Goal: Transaction & Acquisition: Book appointment/travel/reservation

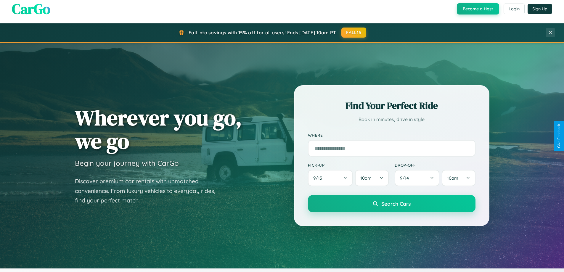
scroll to position [17, 0]
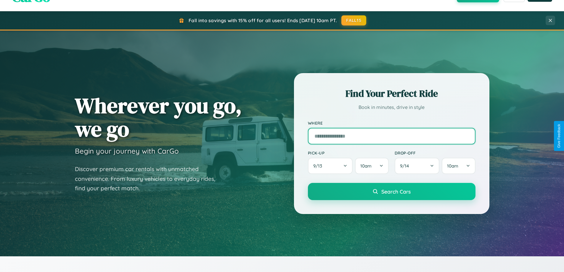
click at [392, 136] on input "text" at bounding box center [392, 136] width 168 height 17
type input "**********"
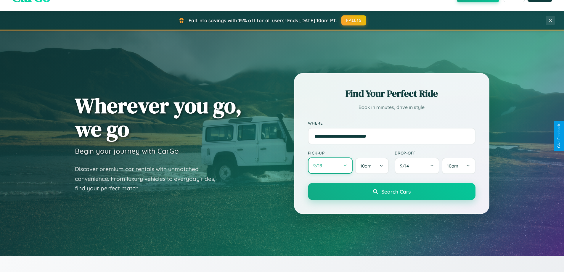
click at [330, 166] on button "9 / 13" at bounding box center [330, 166] width 45 height 16
select select "*"
select select "****"
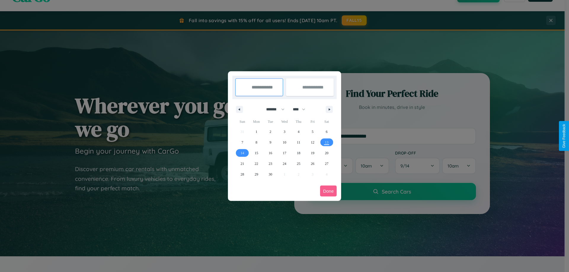
click at [273, 109] on select "******* ******** ***** ***** *** **** **** ****** ********* ******* ******** **…" at bounding box center [274, 110] width 25 height 10
select select "*"
click at [302, 109] on select "**** **** **** **** **** **** **** **** **** **** **** **** **** **** **** ****…" at bounding box center [299, 110] width 18 height 10
select select "****"
click at [242, 164] on span "21" at bounding box center [243, 164] width 4 height 11
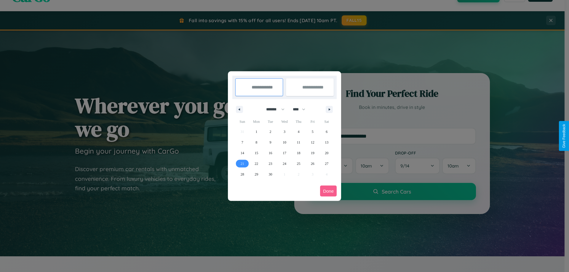
type input "**********"
click at [242, 174] on span "28" at bounding box center [243, 174] width 4 height 11
type input "**********"
click at [328, 191] on button "Done" at bounding box center [328, 191] width 17 height 11
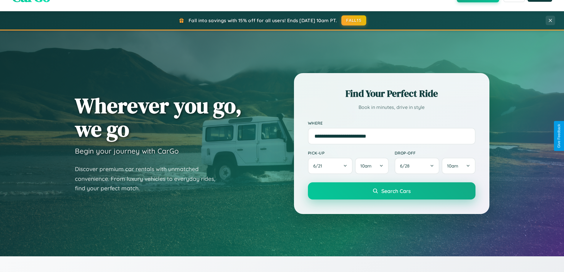
click at [392, 191] on span "Search Cars" at bounding box center [396, 191] width 29 height 7
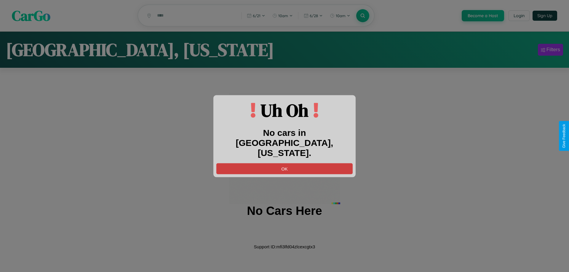
click at [284, 164] on button "OK" at bounding box center [284, 168] width 136 height 11
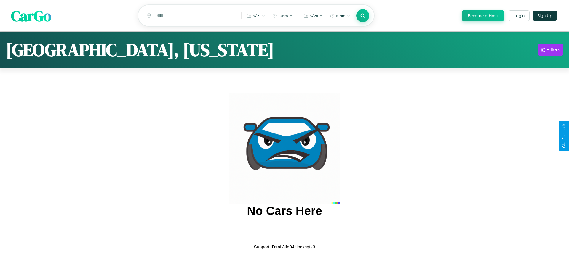
click at [31, 16] on span "CarGo" at bounding box center [31, 15] width 40 height 20
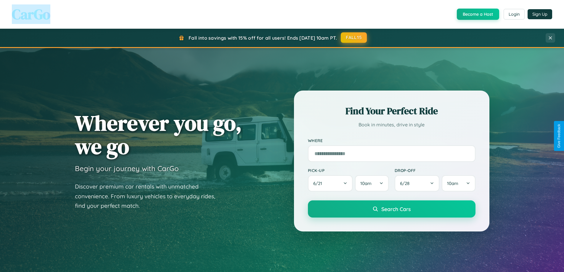
click at [354, 38] on button "FALL15" at bounding box center [354, 37] width 26 height 11
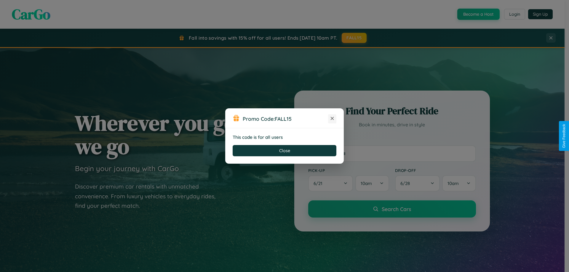
click at [332, 119] on icon at bounding box center [332, 119] width 6 height 6
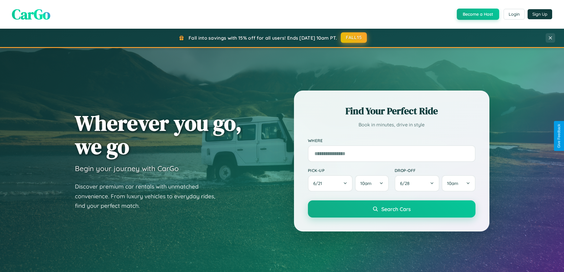
click at [354, 38] on button "FALL15" at bounding box center [354, 37] width 26 height 11
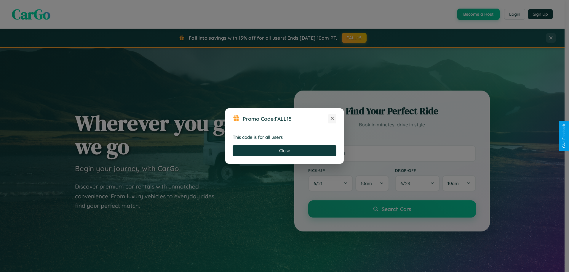
click at [332, 119] on icon at bounding box center [332, 119] width 6 height 6
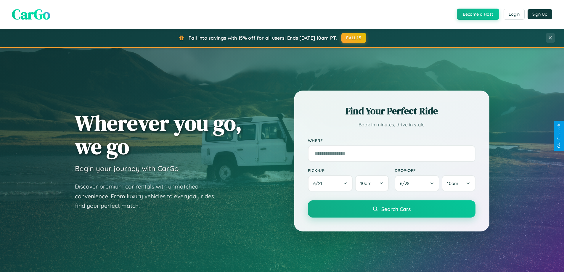
scroll to position [952, 0]
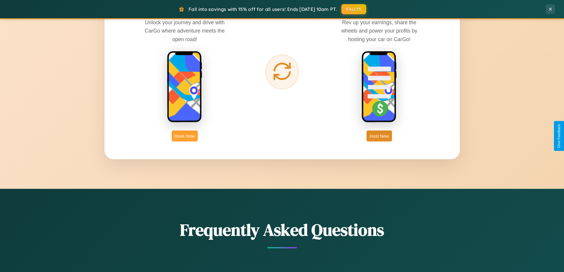
click at [185, 136] on button "Book Now" at bounding box center [185, 136] width 26 height 11
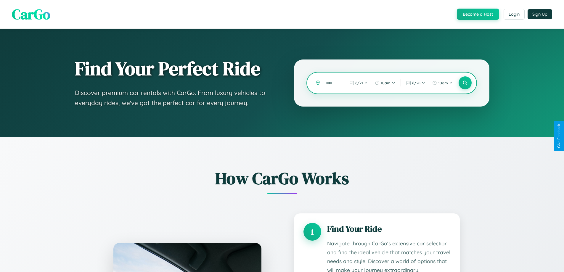
click at [331, 83] on input "text" at bounding box center [330, 83] width 15 height 10
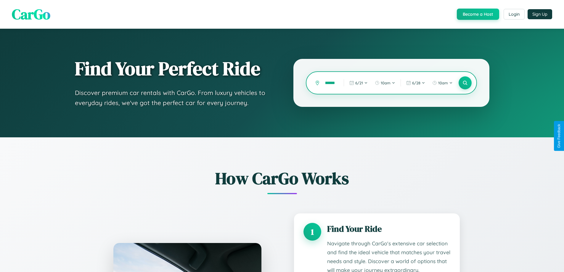
scroll to position [0, 3]
type input "******"
click at [465, 83] on icon at bounding box center [466, 83] width 6 height 6
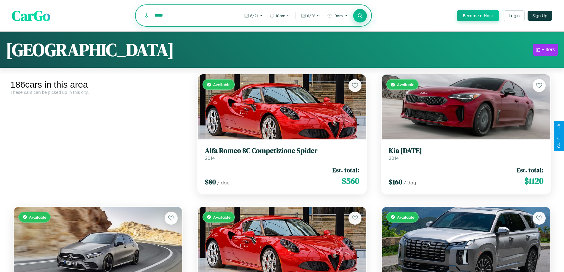
type input "*****"
click at [360, 16] on icon at bounding box center [361, 16] width 6 height 6
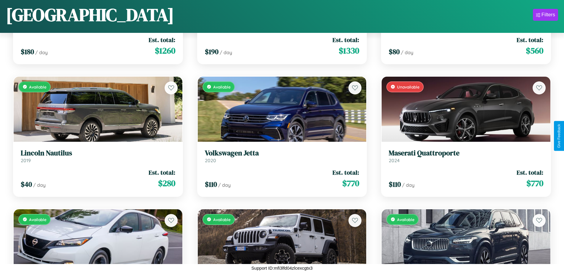
scroll to position [2074, 0]
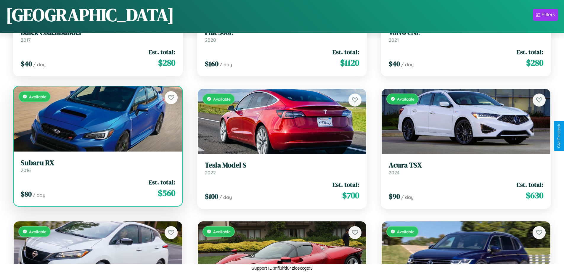
click at [97, 168] on link "Subaru RX 2016" at bounding box center [98, 166] width 155 height 15
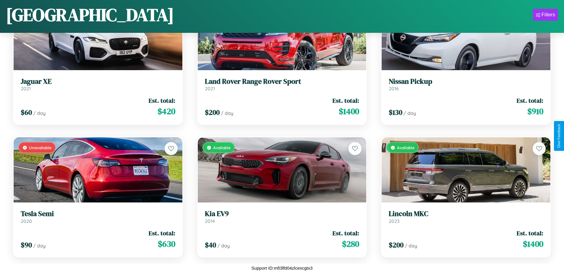
scroll to position [4727, 0]
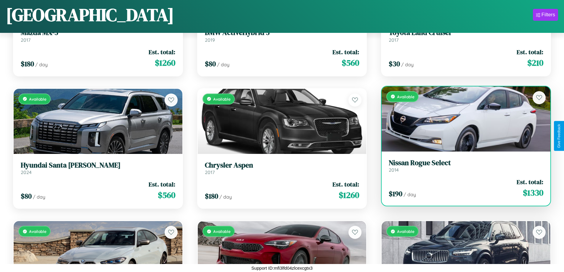
click at [463, 168] on link "Nissan Rogue Select 2014" at bounding box center [466, 166] width 155 height 15
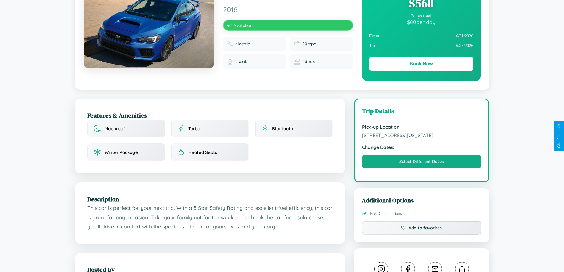
scroll to position [154, 0]
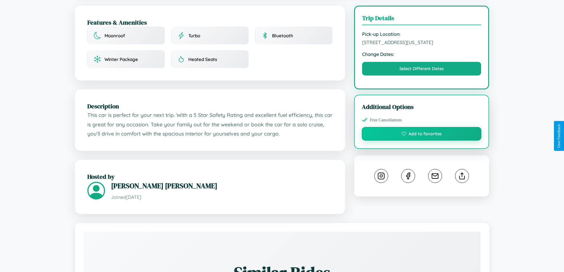
click at [422, 135] on button "Add to favorites" at bounding box center [422, 134] width 120 height 14
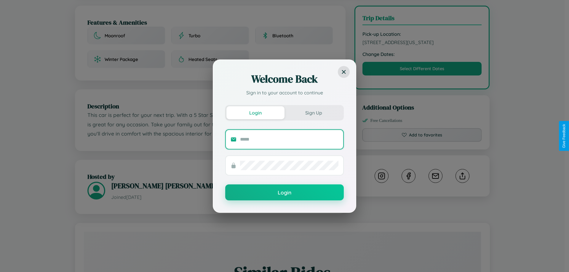
click at [289, 139] on input "text" at bounding box center [289, 139] width 98 height 9
type input "**********"
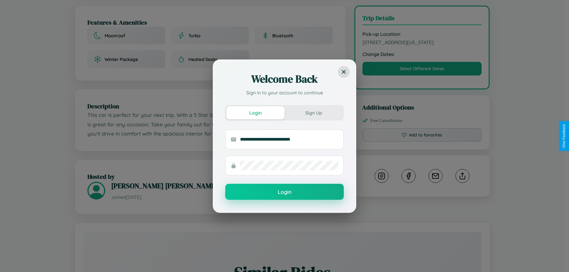
click at [284, 192] on button "Login" at bounding box center [284, 192] width 119 height 16
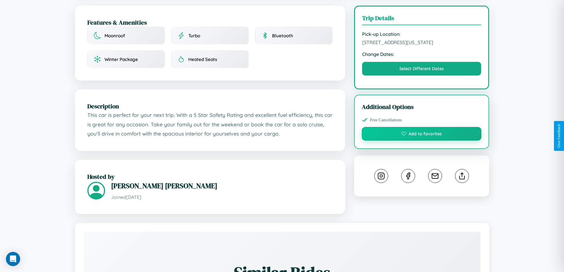
click at [422, 135] on button "Add to favorites" at bounding box center [422, 134] width 120 height 14
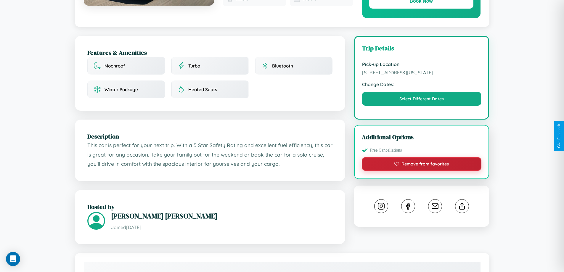
scroll to position [61, 0]
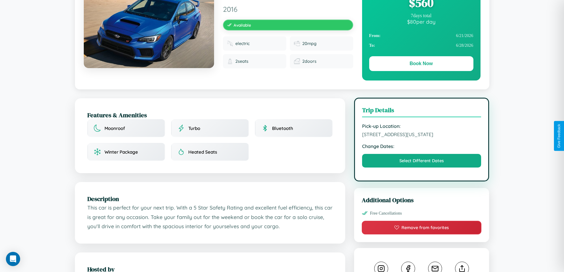
click at [422, 135] on span "[STREET_ADDRESS][US_STATE]" at bounding box center [421, 135] width 119 height 6
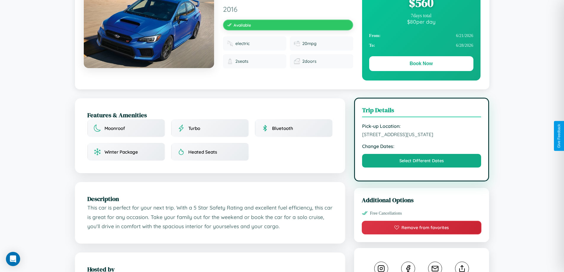
click at [422, 135] on span "[STREET_ADDRESS][US_STATE]" at bounding box center [421, 135] width 119 height 6
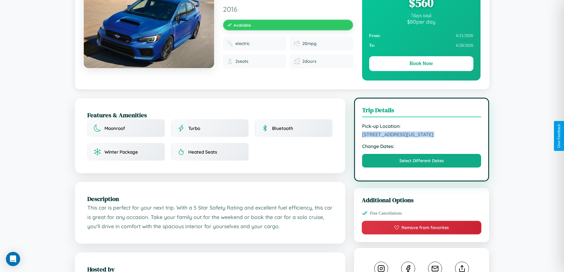
click at [422, 135] on span "[STREET_ADDRESS][US_STATE]" at bounding box center [421, 135] width 119 height 6
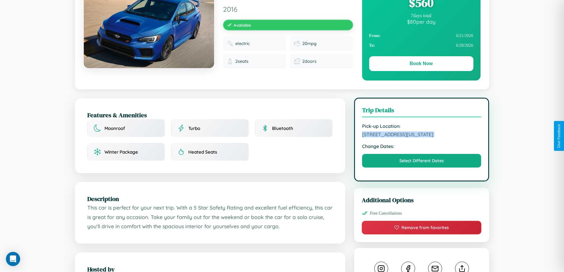
click at [422, 135] on span "[STREET_ADDRESS][US_STATE]" at bounding box center [421, 135] width 119 height 6
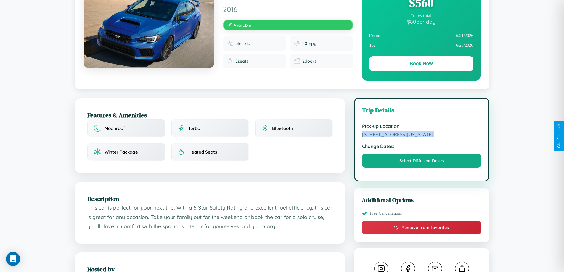
click at [422, 135] on span "[STREET_ADDRESS][US_STATE]" at bounding box center [421, 135] width 119 height 6
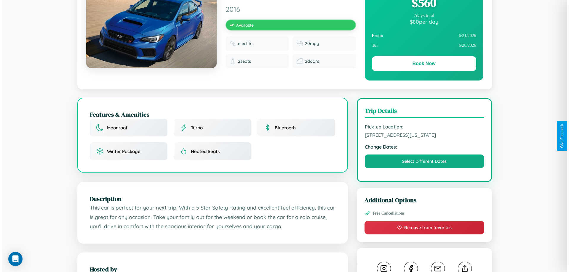
scroll to position [154, 0]
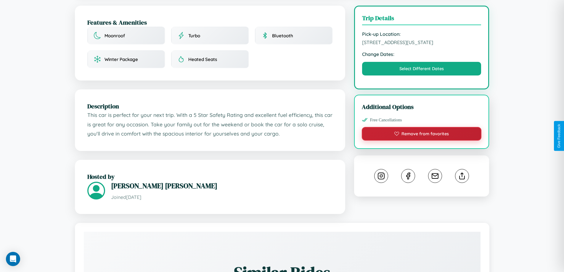
click at [422, 135] on button "Remove from favorites" at bounding box center [422, 134] width 120 height 14
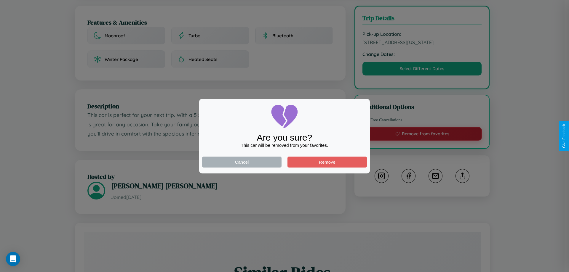
scroll to position [0, 0]
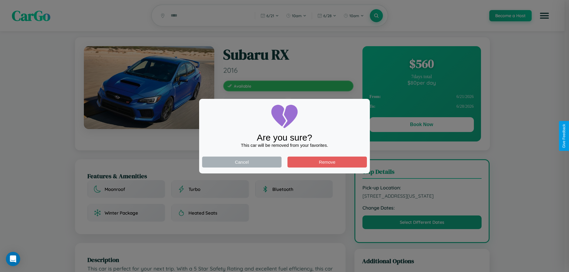
click at [421, 126] on div at bounding box center [284, 136] width 569 height 272
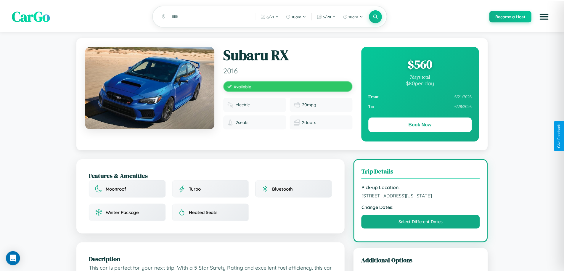
scroll to position [154, 0]
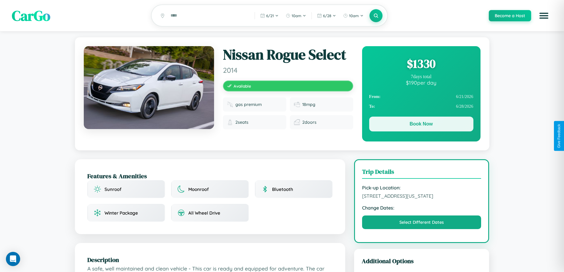
click at [421, 125] on button "Book Now" at bounding box center [421, 124] width 104 height 15
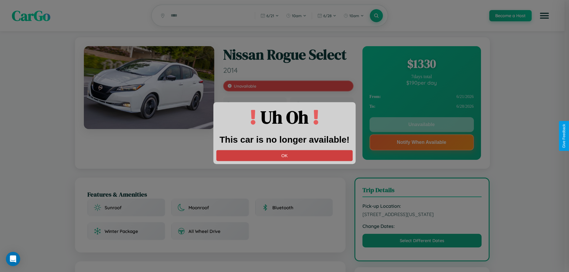
click at [284, 156] on button "OK" at bounding box center [284, 155] width 136 height 11
